Goal: Task Accomplishment & Management: Manage account settings

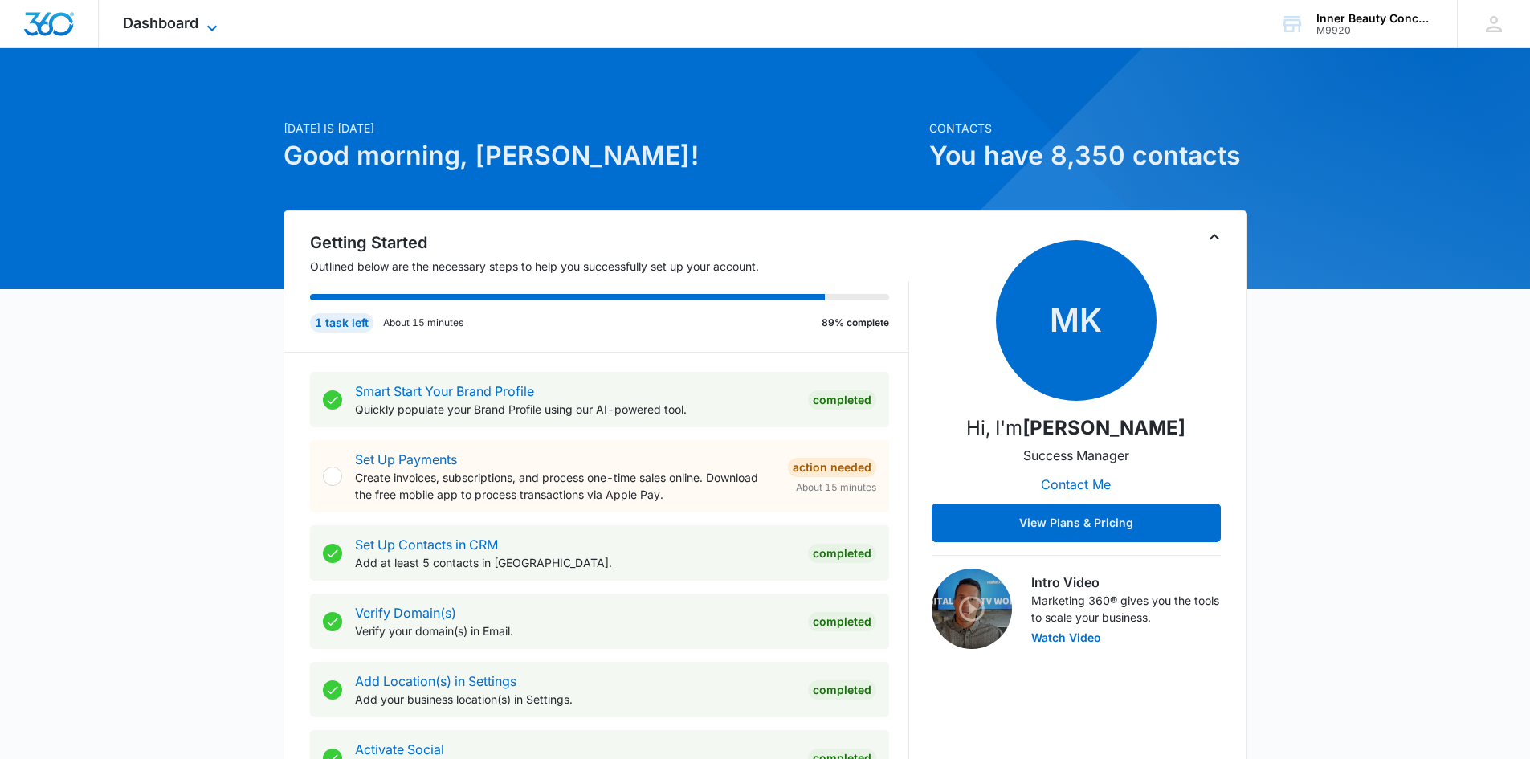
click at [207, 27] on icon at bounding box center [211, 27] width 19 height 19
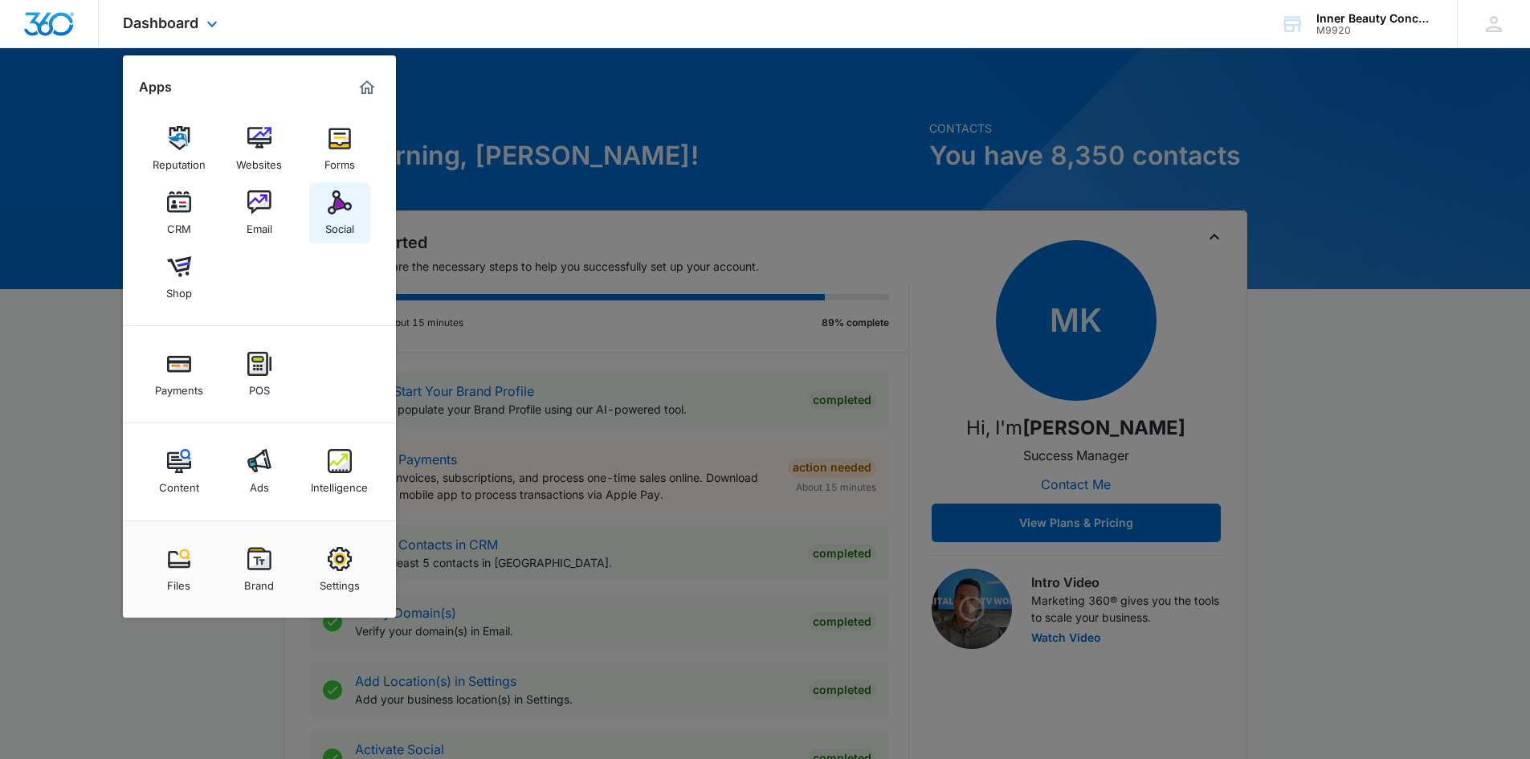
click at [337, 221] on div "Social" at bounding box center [339, 224] width 29 height 21
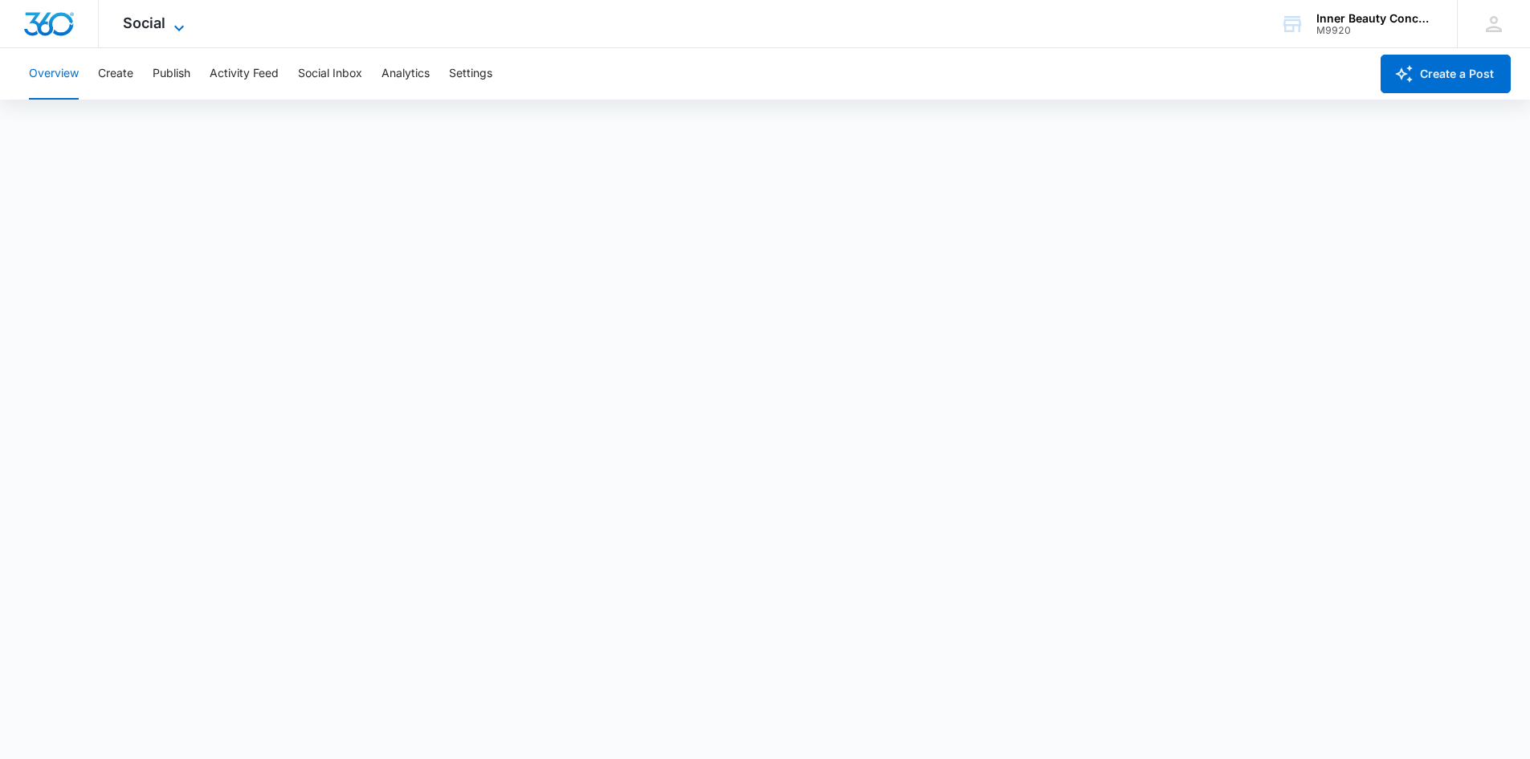
click at [153, 27] on span "Social" at bounding box center [144, 22] width 43 height 17
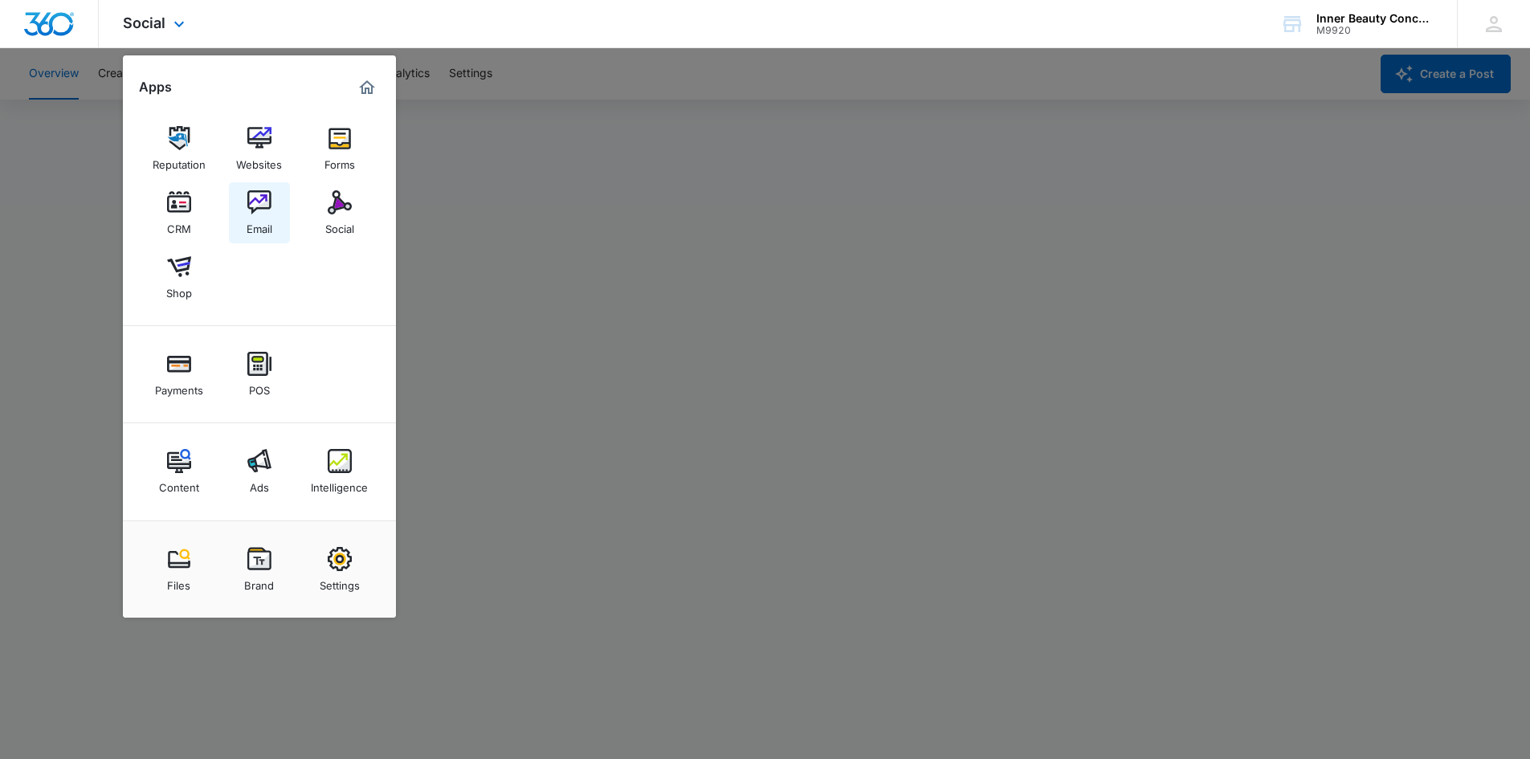
click at [257, 204] on img at bounding box center [259, 202] width 24 height 24
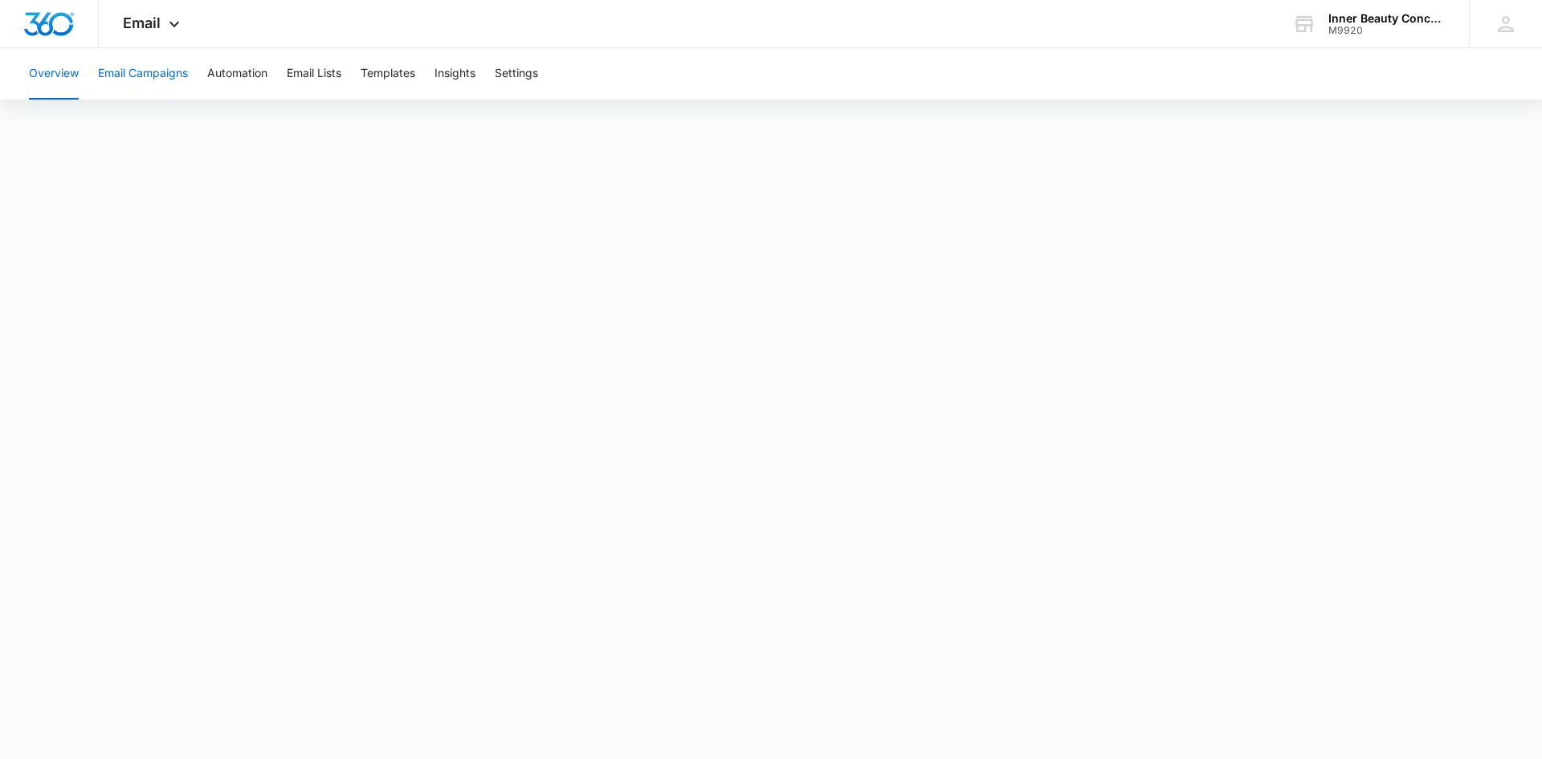
click at [177, 71] on button "Email Campaigns" at bounding box center [143, 73] width 90 height 51
click at [173, 23] on icon at bounding box center [174, 27] width 19 height 19
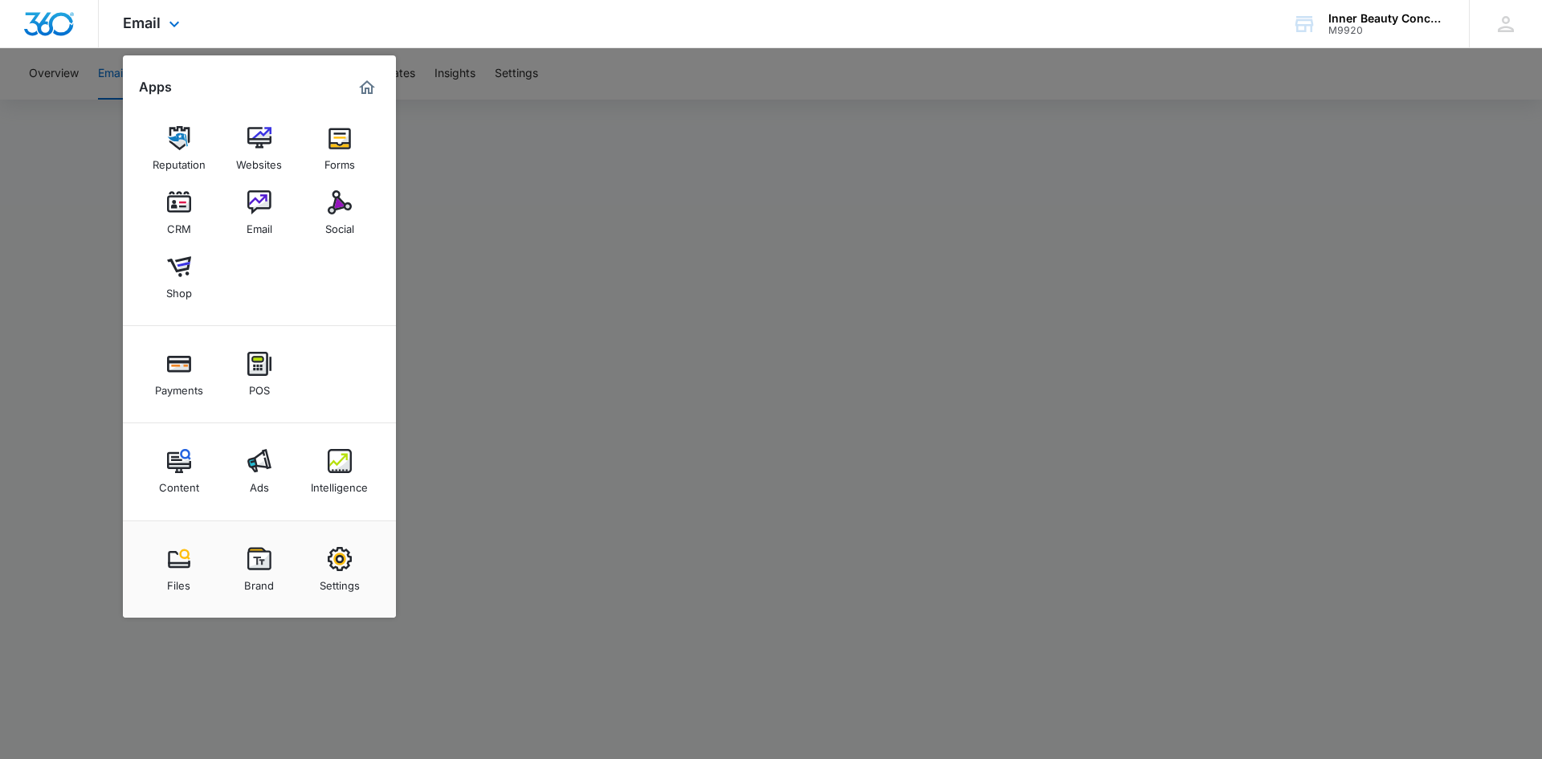
click at [393, 23] on div "Email Apps Reputation Websites Forms CRM Email Social Shop Payments POS Content…" at bounding box center [771, 24] width 1542 height 48
click at [279, 10] on div "Email Apps Reputation Websites Forms CRM Email Social Shop Payments POS Content…" at bounding box center [771, 24] width 1542 height 48
click at [514, 133] on div at bounding box center [771, 379] width 1542 height 759
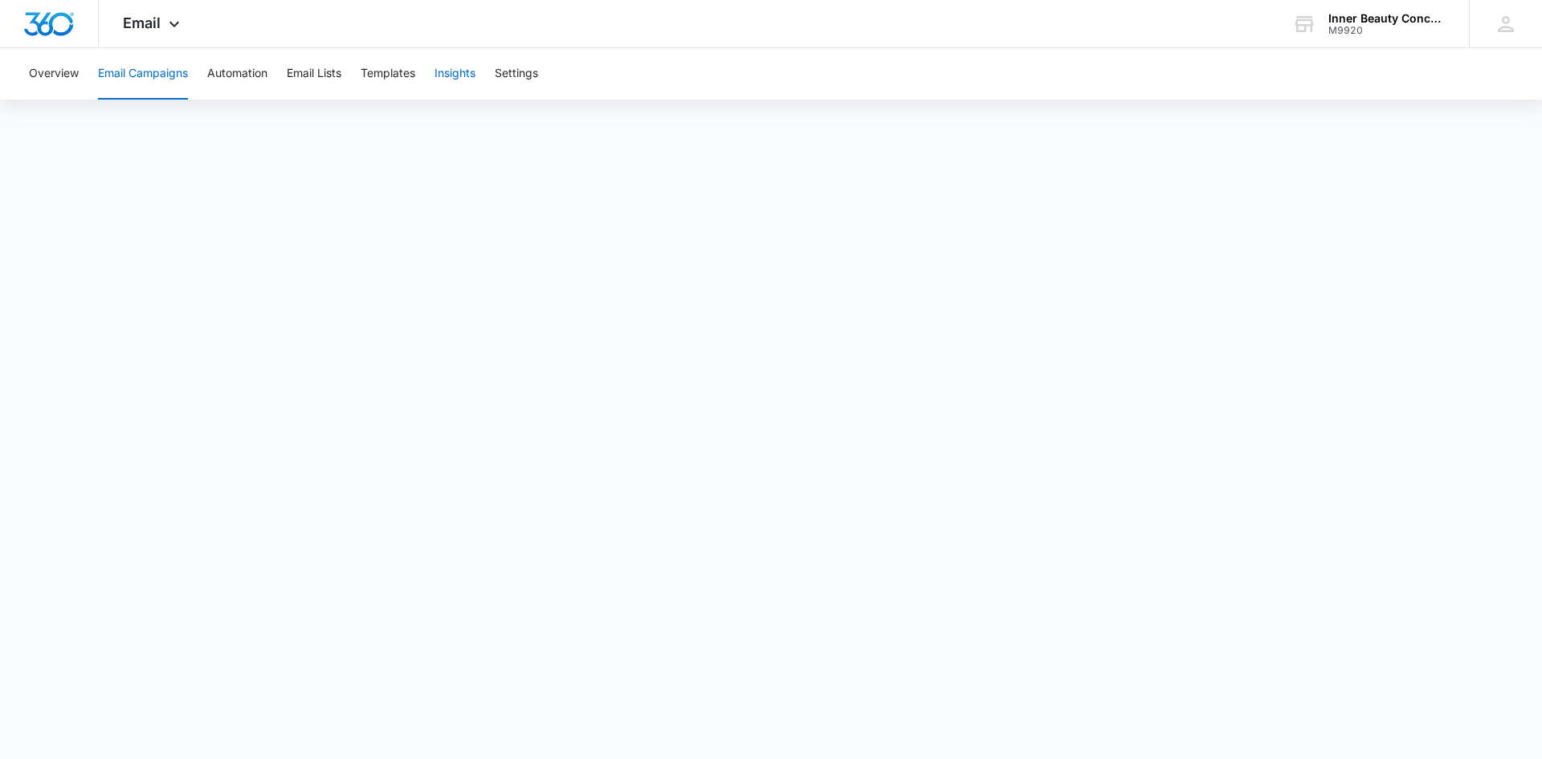
click at [456, 72] on button "Insights" at bounding box center [454, 73] width 41 height 51
click at [142, 68] on button "Email Campaigns" at bounding box center [143, 73] width 90 height 51
